Goal: Check status: Check status

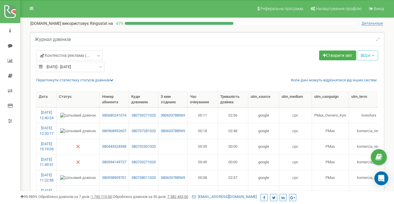
select select "100"
type input "23.08.2025"
type input "22.09.2025"
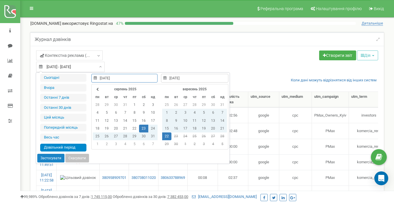
click at [92, 67] on input "[DATE] - [DATE]" at bounding box center [70, 67] width 68 height 10
type input "01.09.2025"
click at [166, 111] on td "1" at bounding box center [166, 113] width 9 height 8
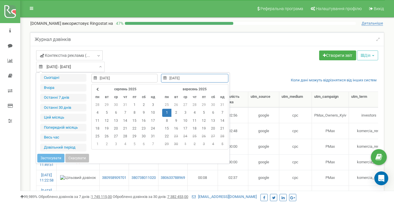
type input "06.08.2025"
type input "21.09.2025"
type input "01.09.2025"
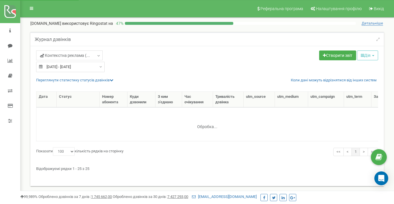
select select "100"
